Goal: Information Seeking & Learning: Learn about a topic

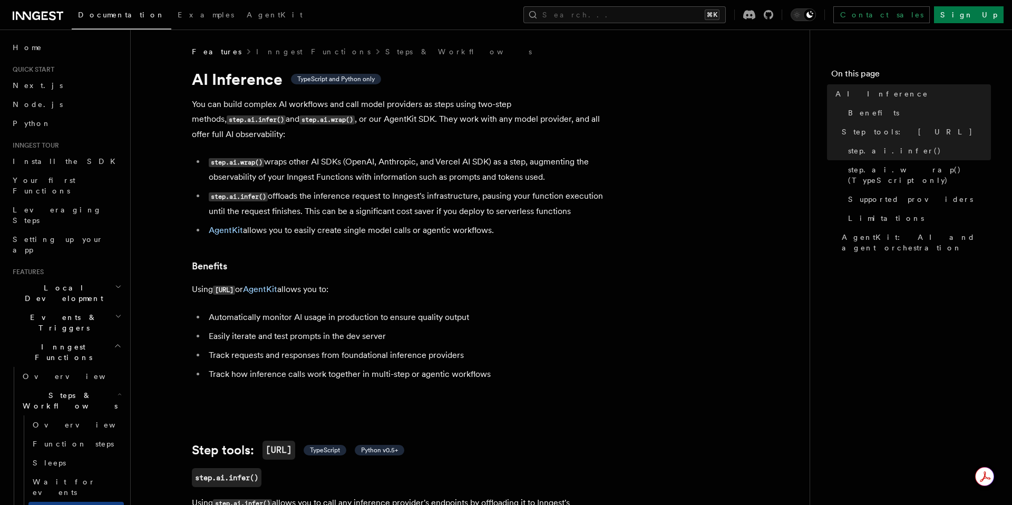
click at [453, 310] on li "Automatically monitor AI usage in production to ensure quality output" at bounding box center [409, 317] width 408 height 15
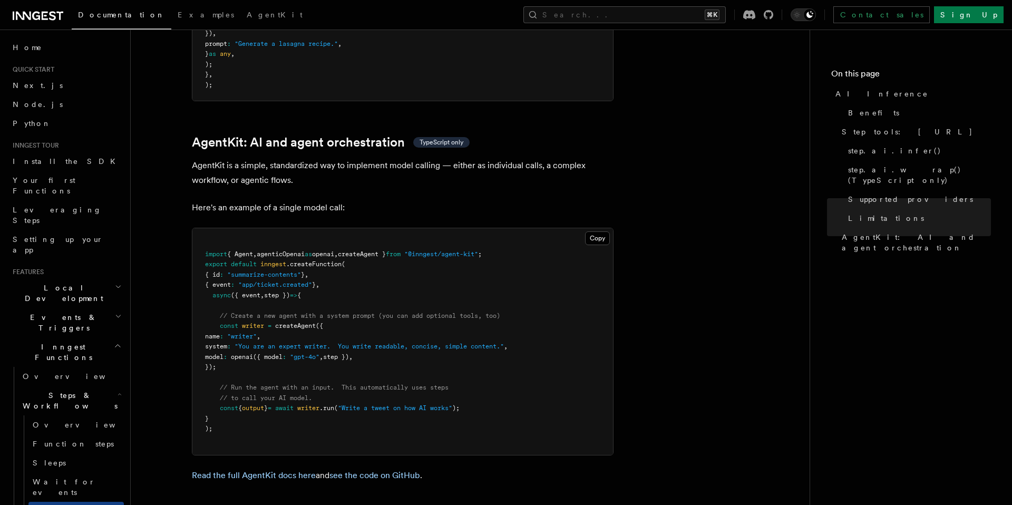
scroll to position [3109, 0]
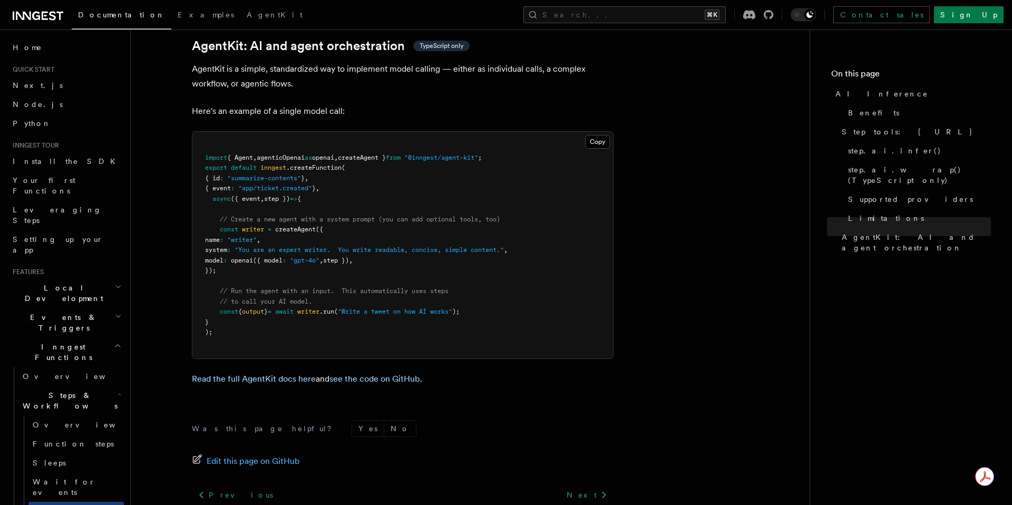
click at [399, 427] on footer "Was this page helpful? Yes No Edit this page on GitHub Previous Wait for events…" at bounding box center [403, 495] width 422 height 150
click at [873, 132] on span "Step tools: [URL]" at bounding box center [906, 131] width 131 height 11
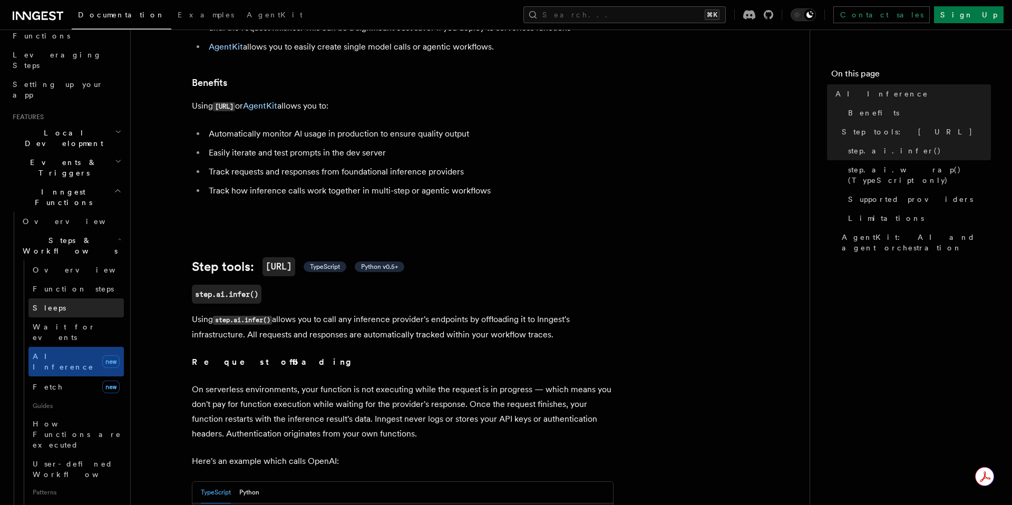
scroll to position [155, 0]
click at [54, 419] on span "How Functions are executed" at bounding box center [77, 434] width 89 height 30
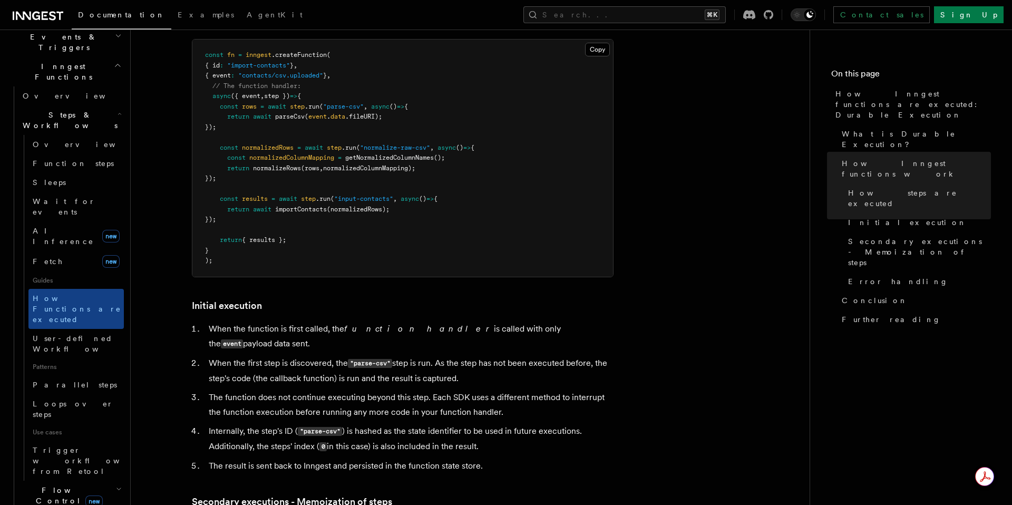
scroll to position [282, 0]
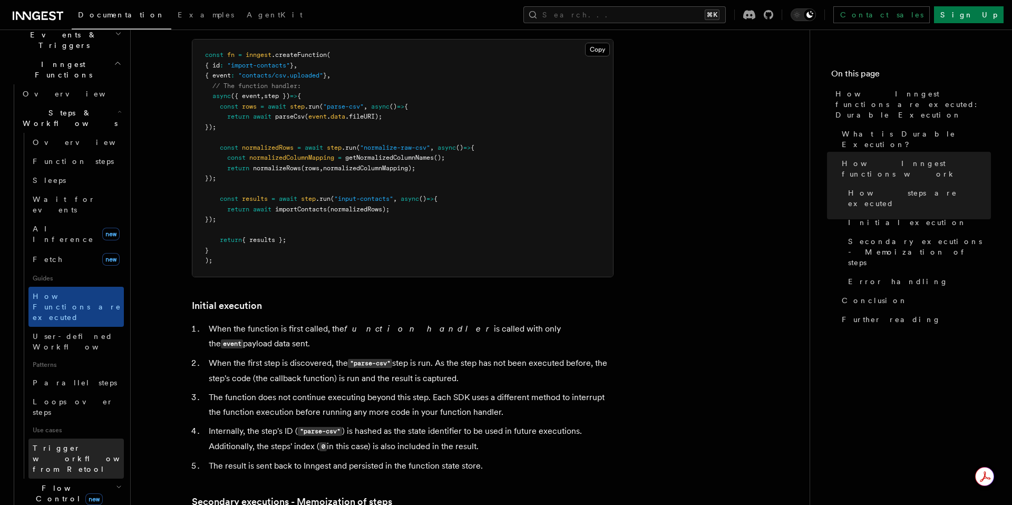
click at [84, 444] on span "Trigger workflows from Retool" at bounding box center [91, 459] width 116 height 30
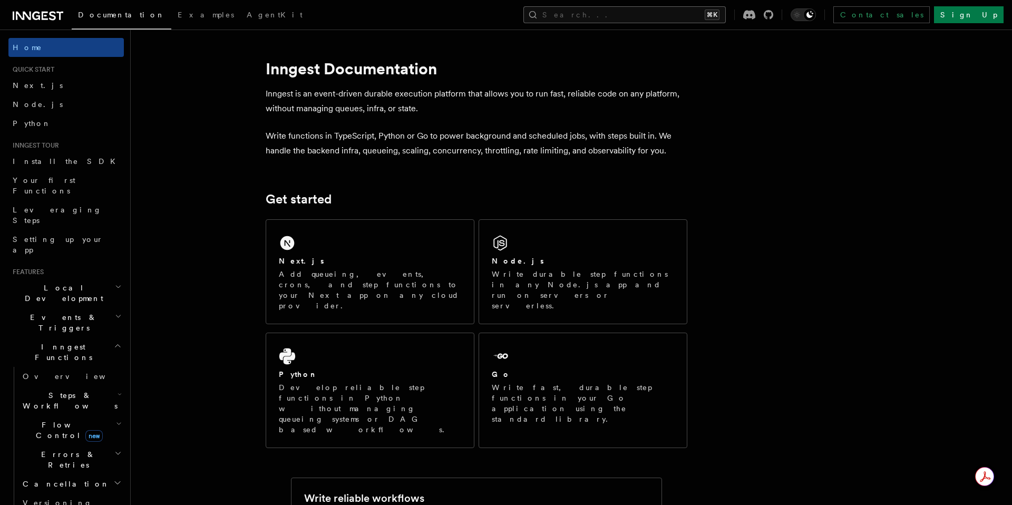
click at [634, 21] on button "Search... ⌘K" at bounding box center [624, 14] width 202 height 17
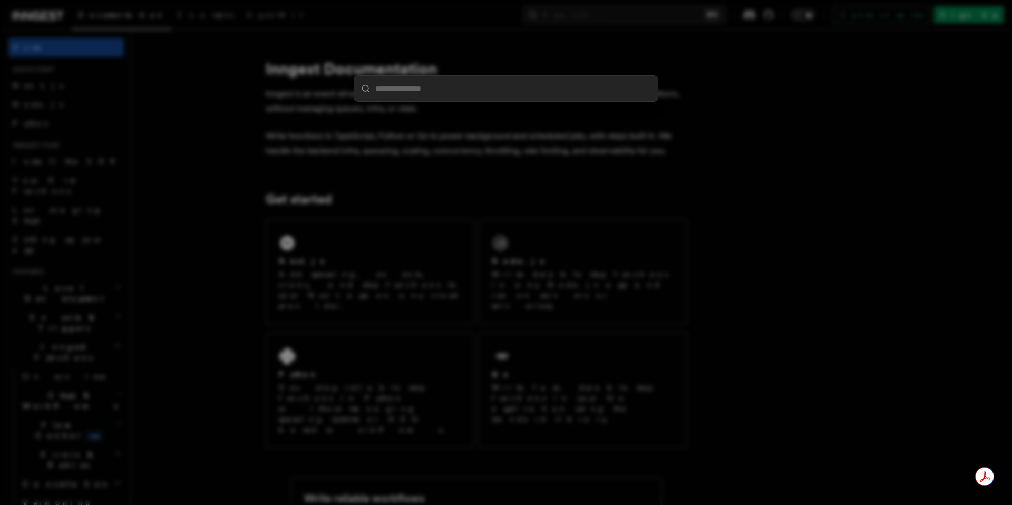
click at [634, 16] on div at bounding box center [506, 252] width 1012 height 505
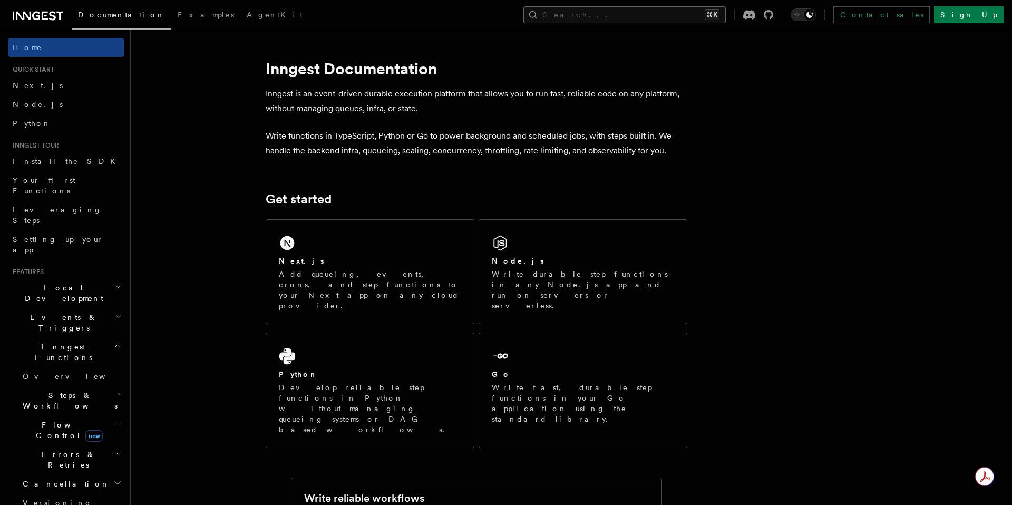
click at [634, 14] on button "Search... ⌘K" at bounding box center [624, 14] width 202 height 17
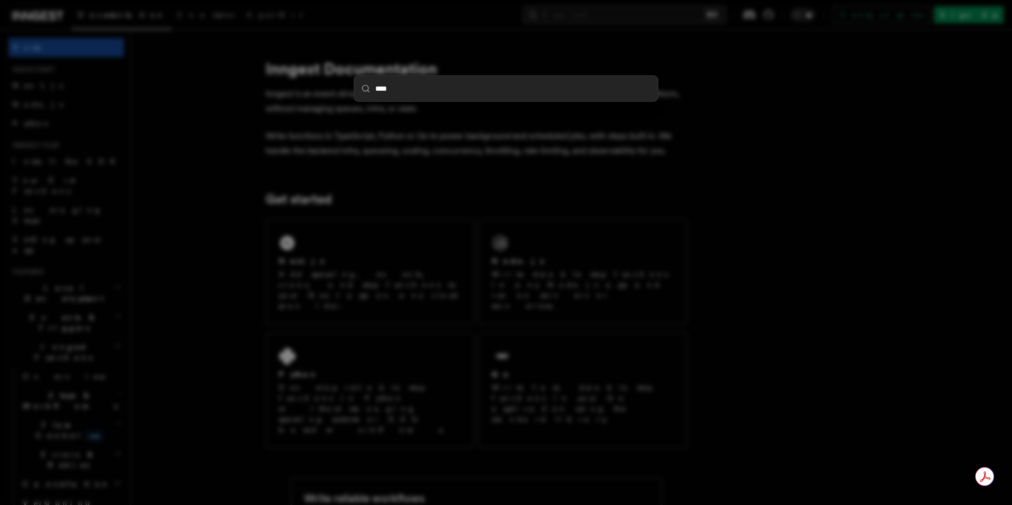
type input "*****"
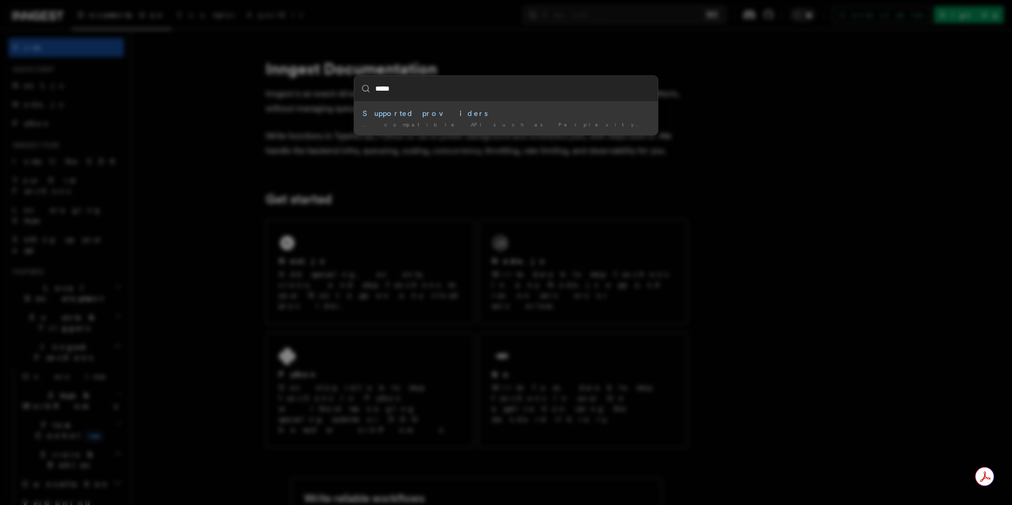
click at [514, 125] on div "… compatible API such as Perplexity gemini anthropic grok azure -openai" at bounding box center [505, 125] width 287 height 8
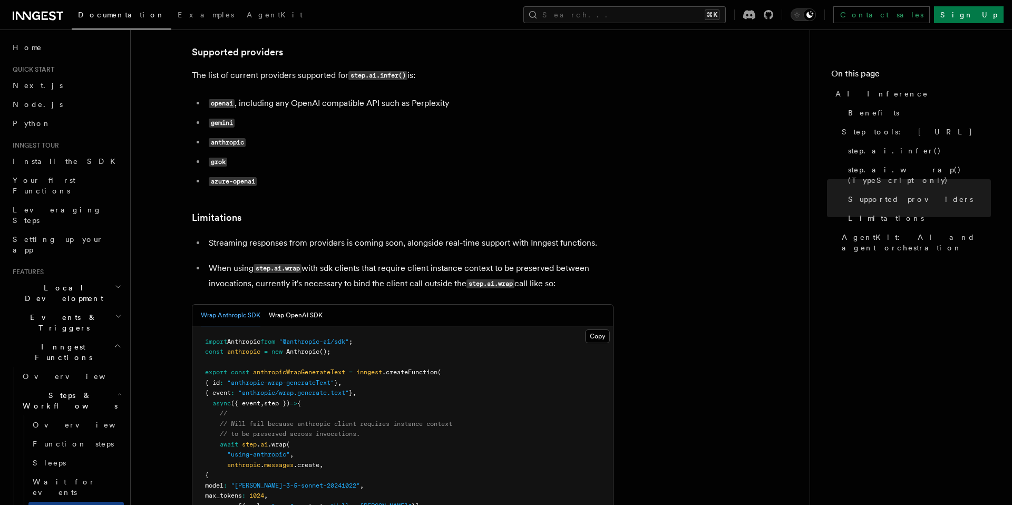
scroll to position [1420, 0]
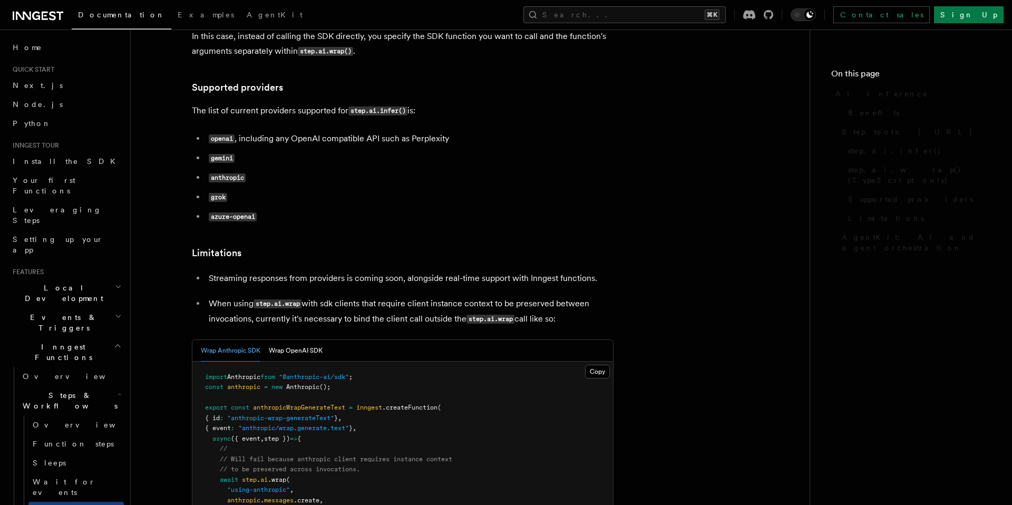
scroll to position [1337, 0]
